Goal: Find specific page/section: Find specific page/section

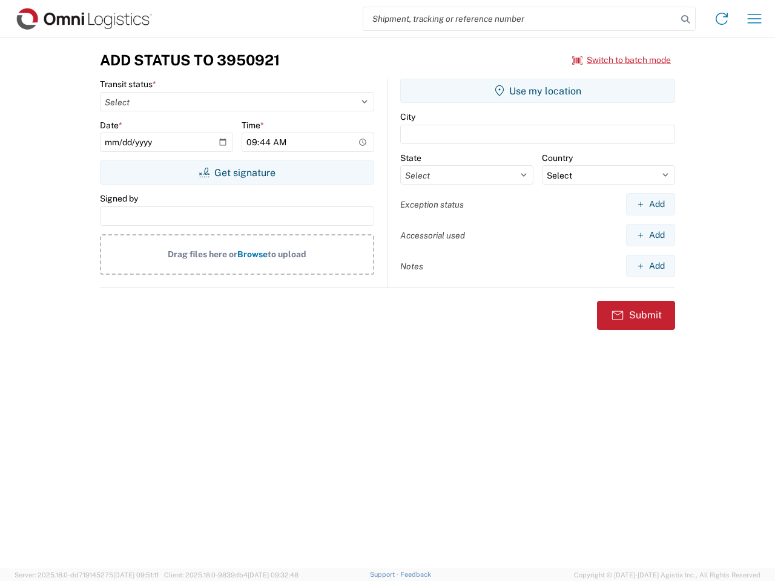
click at [520, 19] on input "search" at bounding box center [520, 18] width 314 height 23
click at [685, 19] on icon at bounding box center [685, 19] width 17 height 17
click at [722, 19] on icon at bounding box center [721, 18] width 19 height 19
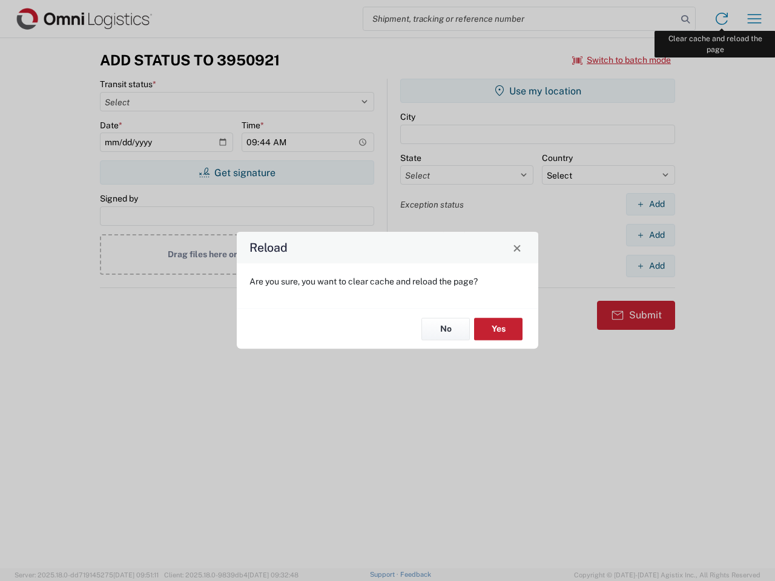
click at [755, 19] on div "Reload Are you sure, you want to clear cache and reload the page? No Yes" at bounding box center [387, 290] width 775 height 581
click at [622, 60] on div "Reload Are you sure, you want to clear cache and reload the page? No Yes" at bounding box center [387, 290] width 775 height 581
click at [237, 173] on div "Reload Are you sure, you want to clear cache and reload the page? No Yes" at bounding box center [387, 290] width 775 height 581
click at [538, 91] on div "Reload Are you sure, you want to clear cache and reload the page? No Yes" at bounding box center [387, 290] width 775 height 581
click at [650, 204] on div "Reload Are you sure, you want to clear cache and reload the page? No Yes" at bounding box center [387, 290] width 775 height 581
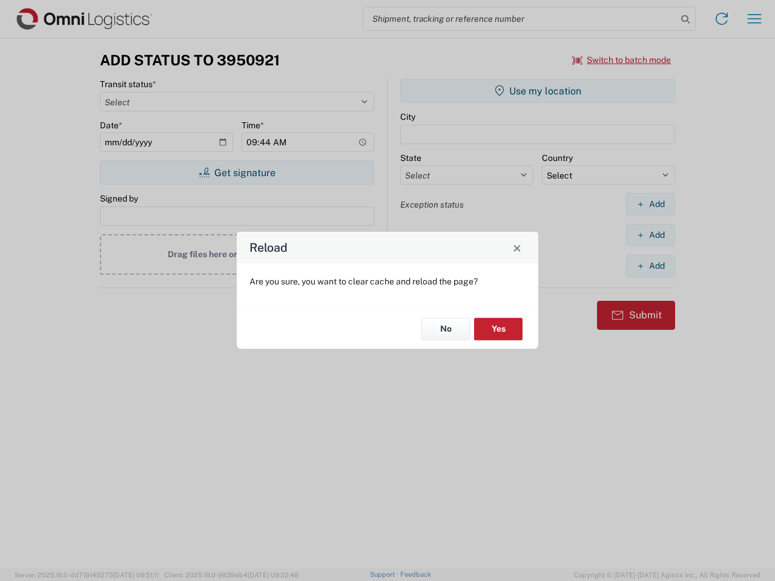
click at [650, 235] on div "Reload Are you sure, you want to clear cache and reload the page? No Yes" at bounding box center [387, 290] width 775 height 581
click at [650, 266] on div "Reload Are you sure, you want to clear cache and reload the page? No Yes" at bounding box center [387, 290] width 775 height 581
